Goal: Transaction & Acquisition: Book appointment/travel/reservation

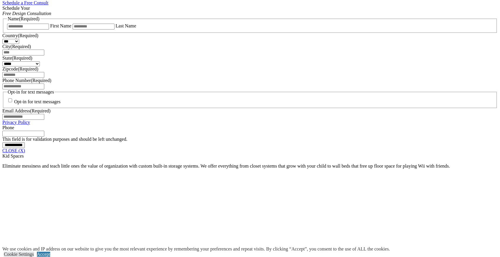
scroll to position [38, 0]
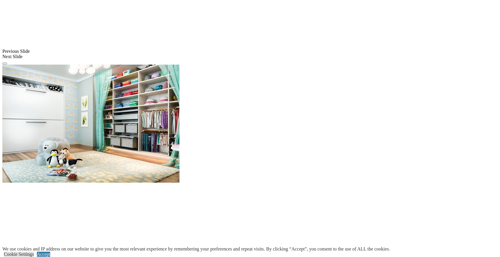
scroll to position [449, 0]
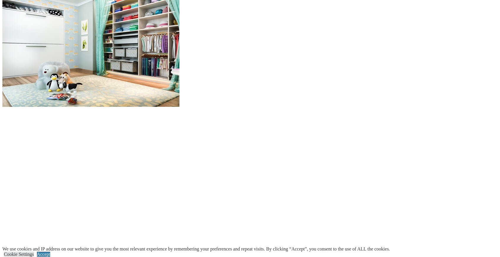
scroll to position [573, 0]
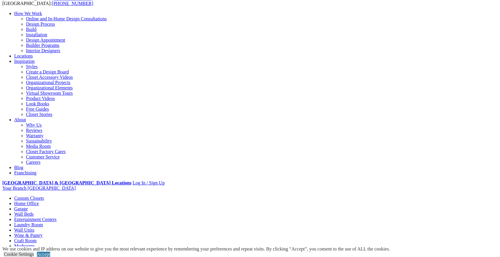
scroll to position [0, 0]
